Goal: Information Seeking & Learning: Learn about a topic

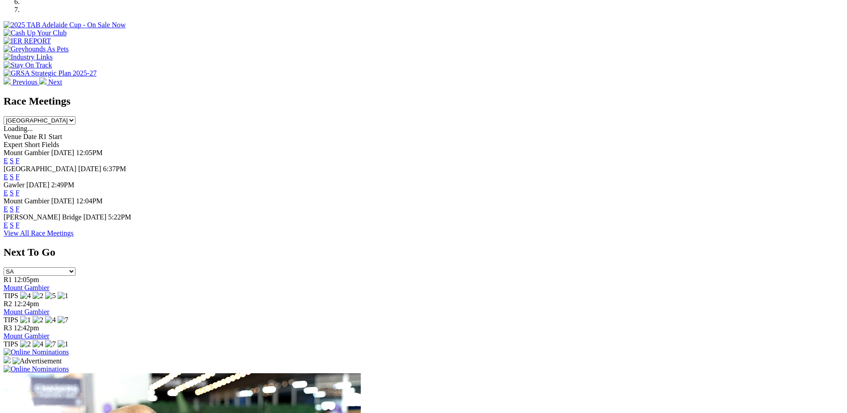
scroll to position [373, 0]
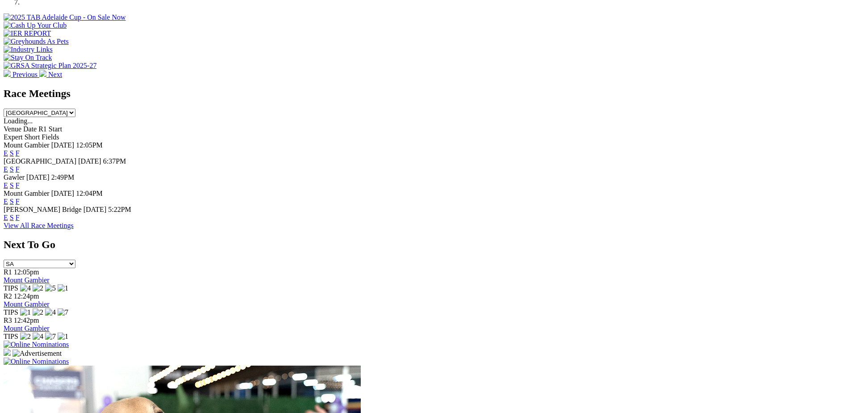
click at [8, 165] on link "E" at bounding box center [6, 169] width 4 height 8
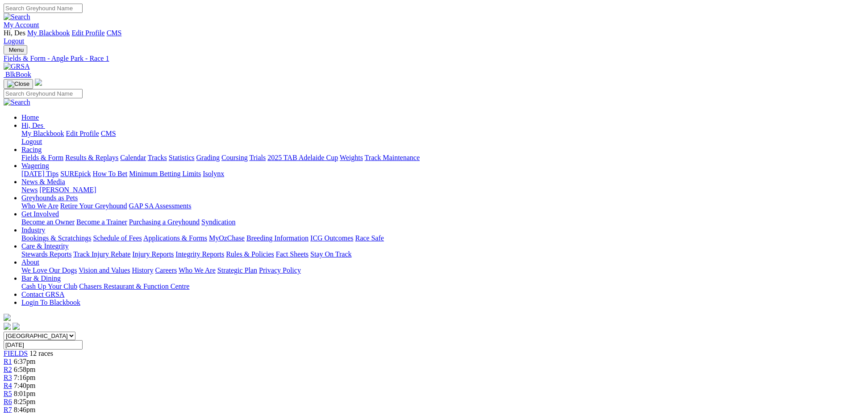
click at [12, 365] on span "R2" at bounding box center [8, 369] width 8 height 8
click at [12, 373] on link "R3" at bounding box center [8, 377] width 8 height 8
click at [12, 381] on link "R4" at bounding box center [8, 385] width 8 height 8
click at [12, 390] on span "R5" at bounding box center [8, 394] width 8 height 8
click at [422, 398] on div "R6 8:25pm" at bounding box center [424, 402] width 840 height 8
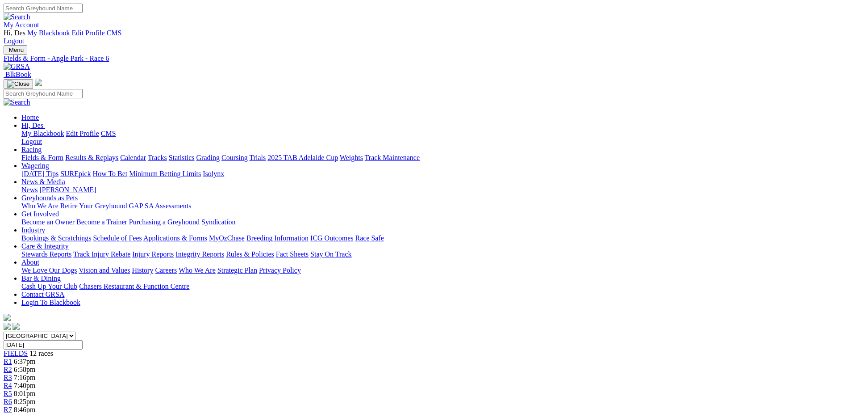
click at [36, 406] on span "8:46pm" at bounding box center [25, 410] width 22 height 8
click at [36, 412] on span "9:10pm" at bounding box center [25, 418] width 22 height 8
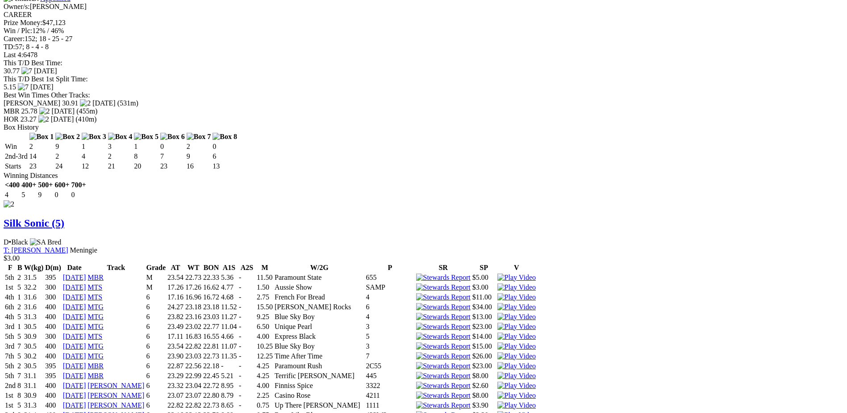
scroll to position [2594, 0]
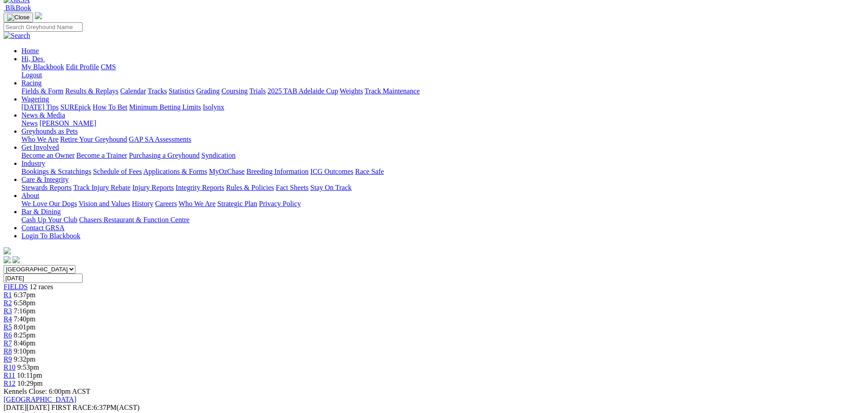
scroll to position [45, 0]
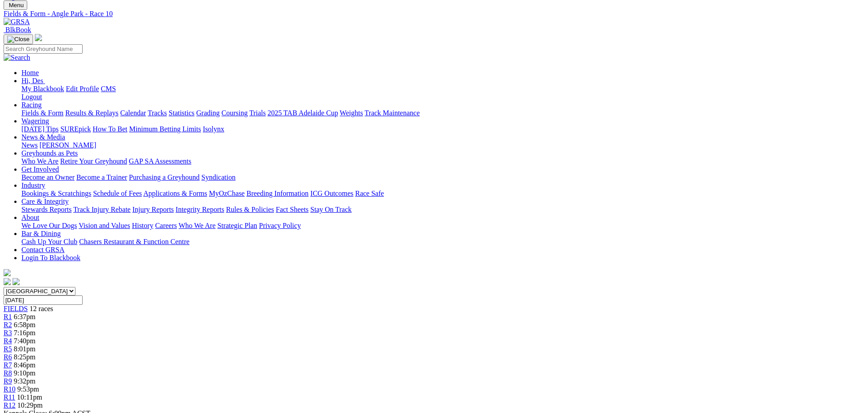
click at [42, 393] on span "10:11pm" at bounding box center [29, 397] width 25 height 8
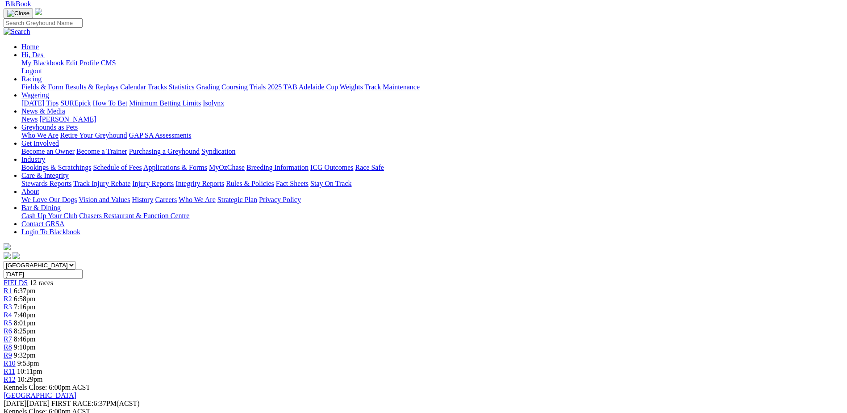
scroll to position [74, 0]
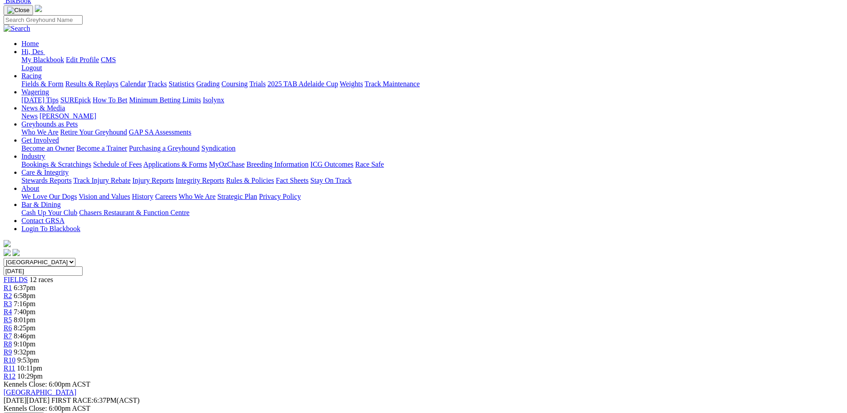
click at [16, 372] on span "R12" at bounding box center [10, 376] width 12 height 8
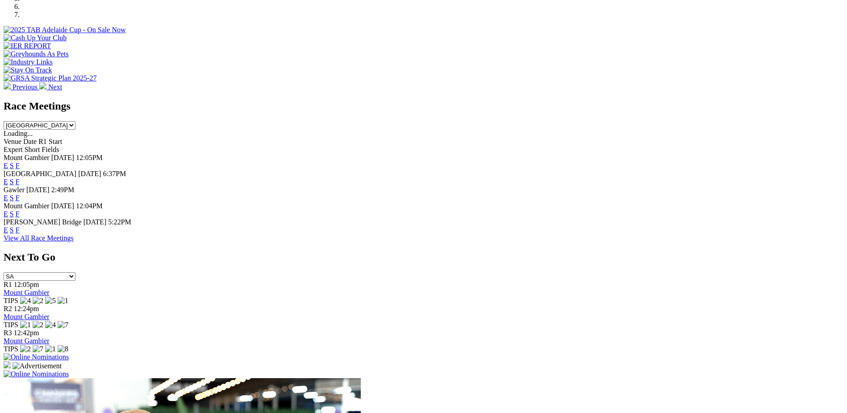
scroll to position [368, 0]
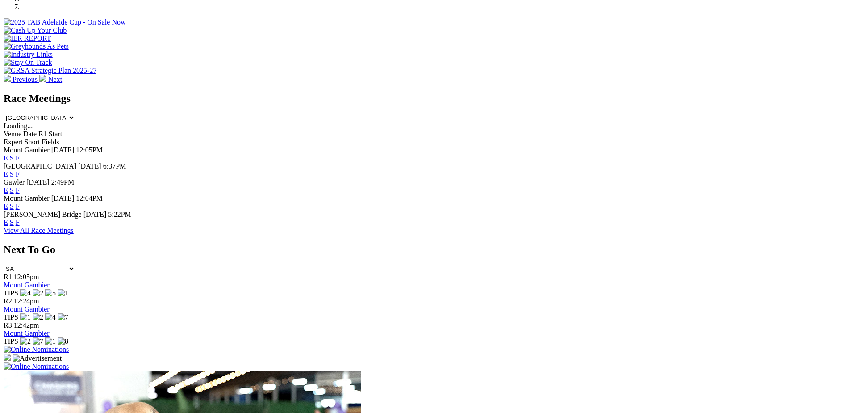
click at [8, 170] on link "E" at bounding box center [6, 174] width 4 height 8
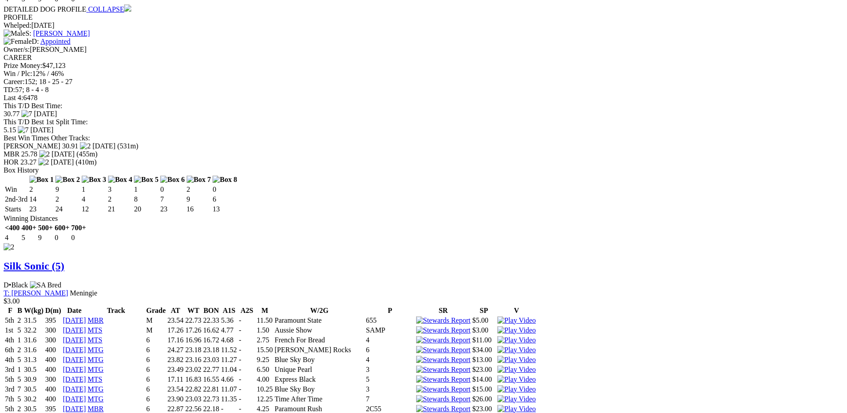
scroll to position [2552, 0]
